Goal: Transaction & Acquisition: Subscribe to service/newsletter

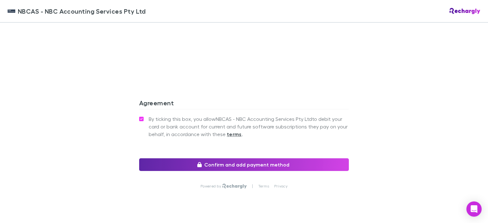
scroll to position [604, 0]
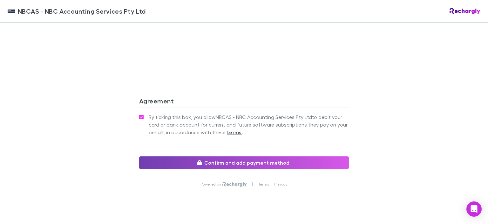
click at [241, 157] on button "Confirm and add payment method" at bounding box center [244, 163] width 210 height 13
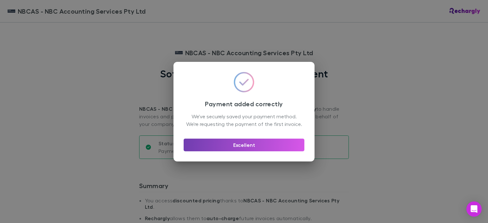
click at [242, 148] on button "Excellent" at bounding box center [244, 145] width 121 height 13
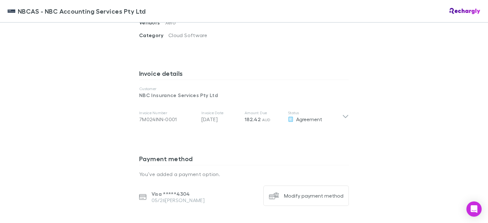
scroll to position [316, 0]
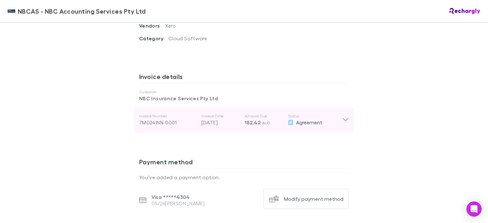
click at [347, 107] on div "Invoice Number 7M024INN-0001 Invoice Date 22 Aug 2025 Amount Due 182.42 AUD Sta…" at bounding box center [244, 119] width 220 height 25
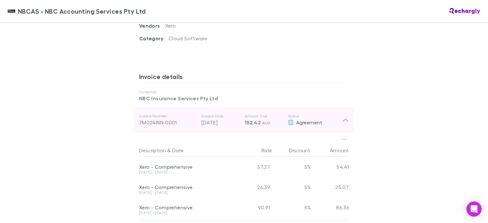
click at [348, 107] on div "Invoice Number 7M024INN-0001 Invoice Date 22 Aug 2025 Amount Due 182.42 AUD Sta…" at bounding box center [244, 119] width 220 height 25
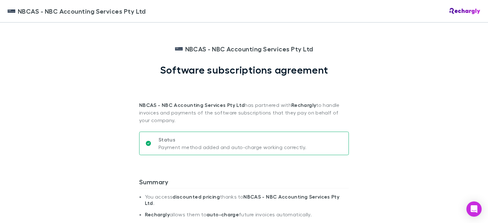
scroll to position [0, 0]
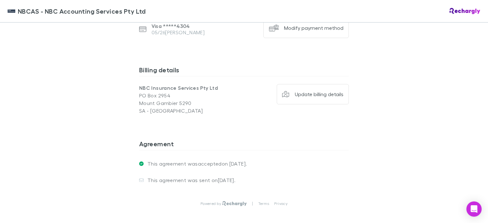
scroll to position [506, 0]
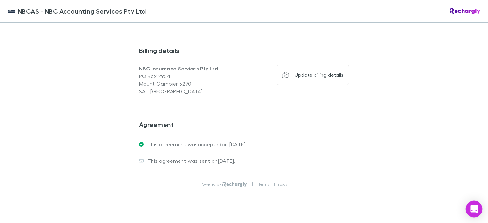
click at [478, 207] on div "Open Intercom Messenger" at bounding box center [474, 209] width 17 height 17
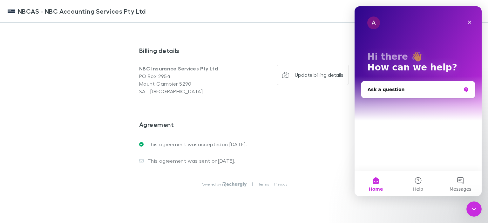
scroll to position [0, 0]
click at [377, 184] on button "Home" at bounding box center [376, 183] width 42 height 25
click at [376, 181] on button "Home" at bounding box center [376, 183] width 42 height 25
click at [299, 169] on div "Powered by | Terms Privacy" at bounding box center [244, 190] width 210 height 43
click at [376, 181] on button "Home" at bounding box center [376, 183] width 42 height 25
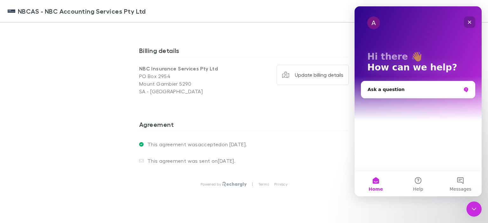
click at [471, 22] on icon "Close" at bounding box center [469, 22] width 5 height 5
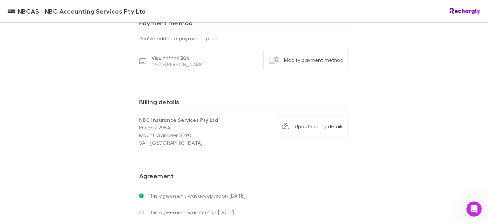
scroll to position [337, 0]
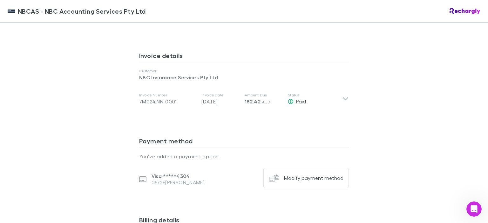
drag, startPoint x: 467, startPoint y: 15, endPoint x: 478, endPoint y: 9, distance: 12.5
click at [468, 15] on div "NBCAS - NBC Accounting Services Pty Ltd" at bounding box center [244, 11] width 488 height 23
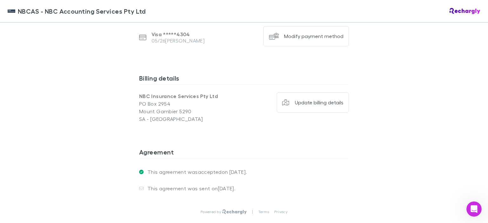
scroll to position [506, 0]
